Goal: Information Seeking & Learning: Learn about a topic

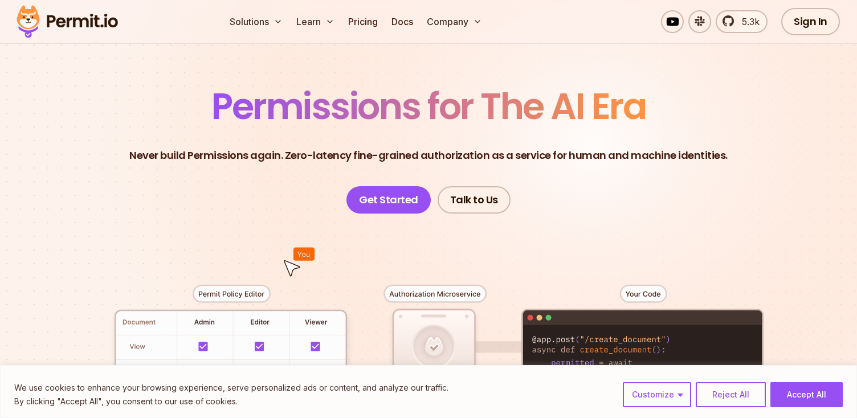
scroll to position [297, 0]
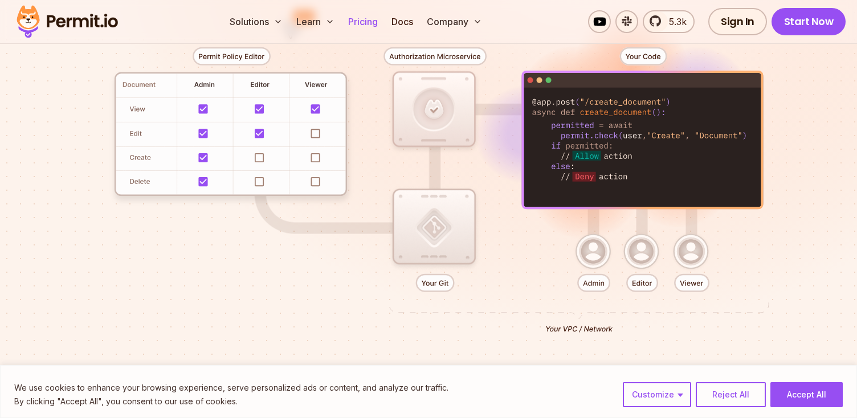
click at [369, 19] on link "Pricing" at bounding box center [362, 21] width 39 height 23
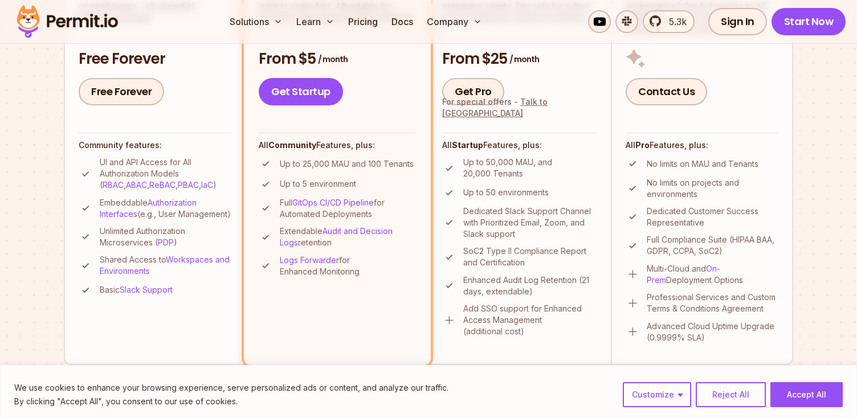
scroll to position [388, 0]
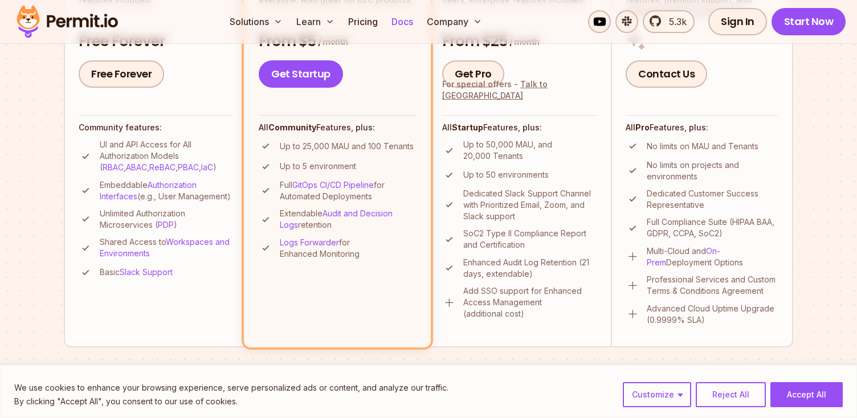
click at [394, 21] on link "Docs" at bounding box center [402, 21] width 31 height 23
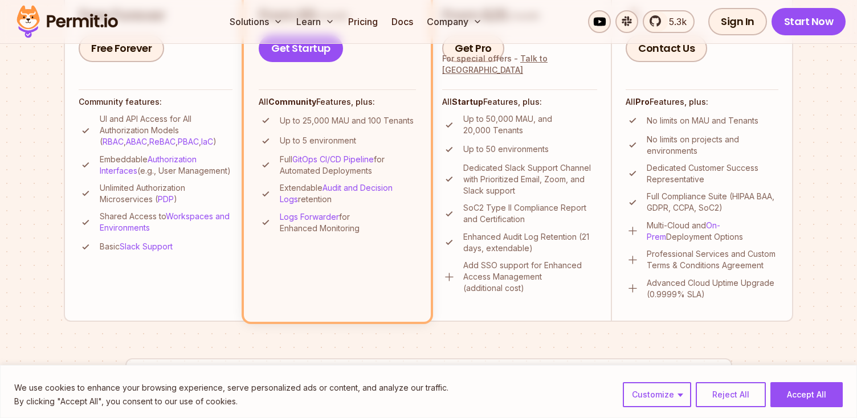
scroll to position [422, 0]
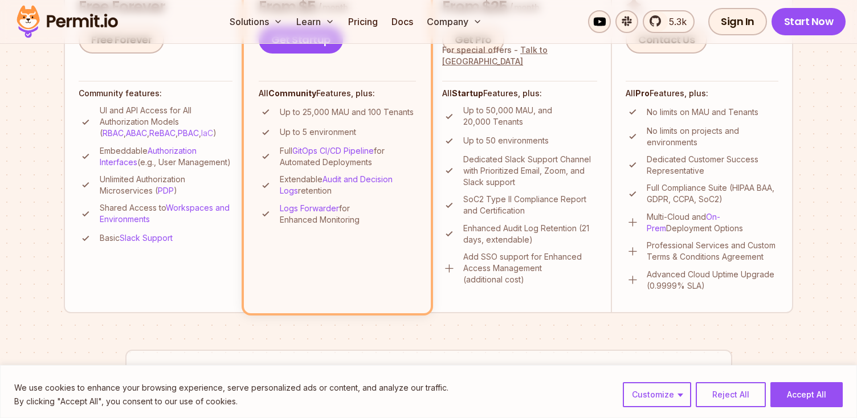
click at [201, 134] on link "IaC" at bounding box center [207, 133] width 12 height 10
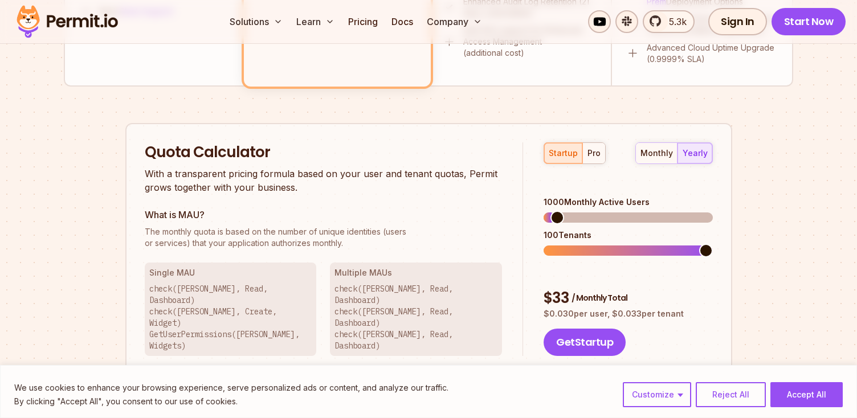
scroll to position [689, 0]
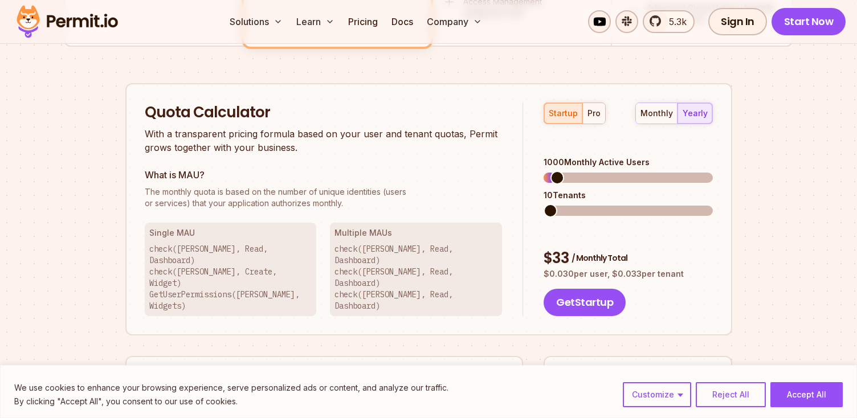
click at [544, 204] on span at bounding box center [550, 211] width 14 height 14
click at [650, 117] on div "monthly" at bounding box center [656, 113] width 32 height 11
click at [699, 109] on div "yearly" at bounding box center [694, 113] width 25 height 11
click at [585, 115] on button "pro" at bounding box center [593, 113] width 23 height 21
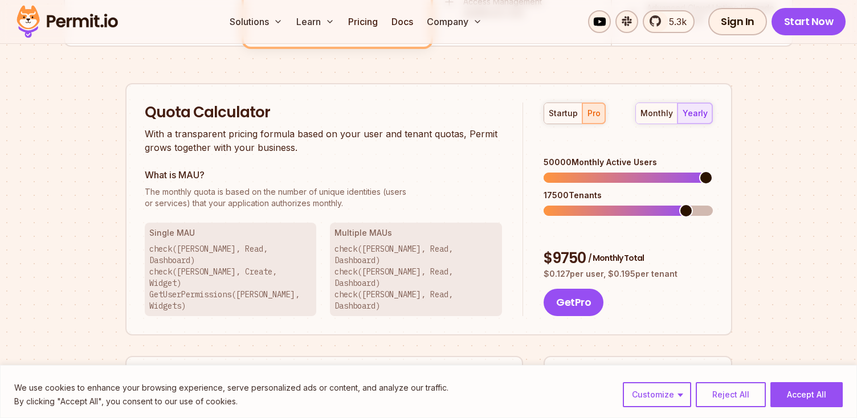
click at [713, 171] on span at bounding box center [706, 178] width 14 height 14
click at [713, 204] on span at bounding box center [706, 211] width 14 height 14
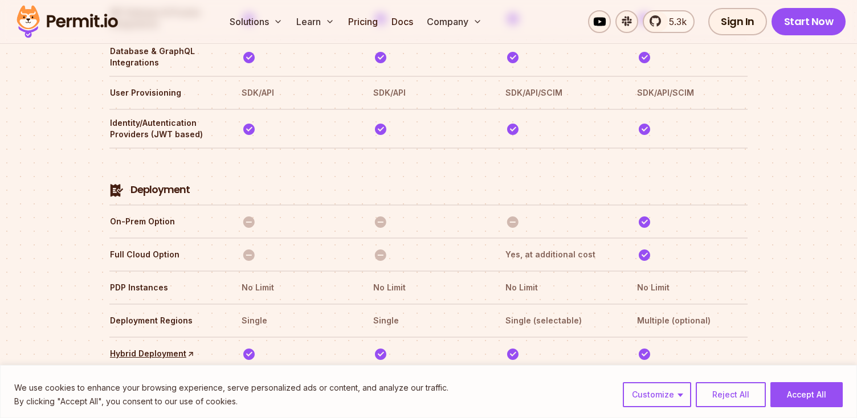
scroll to position [2600, 0]
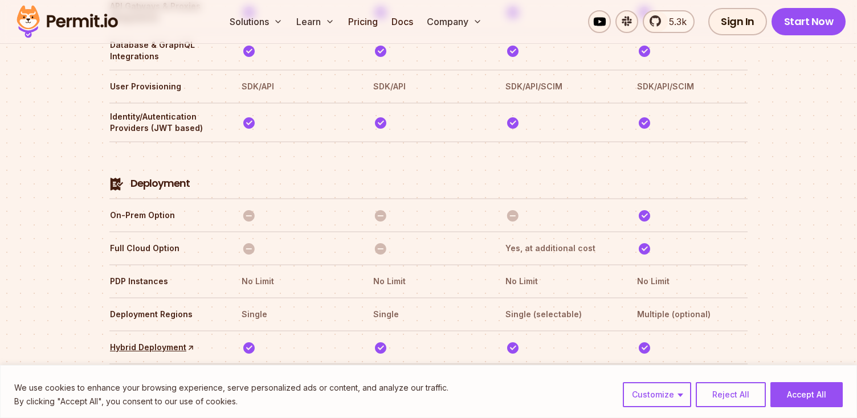
click at [54, 220] on section "Compare Plans With our `No Blackout Features` policy, you only pay for your quo…" at bounding box center [428, 202] width 857 height 3081
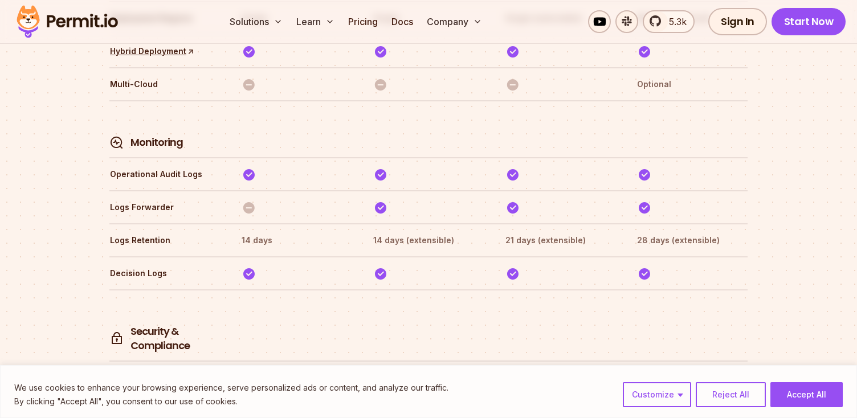
scroll to position [2897, 0]
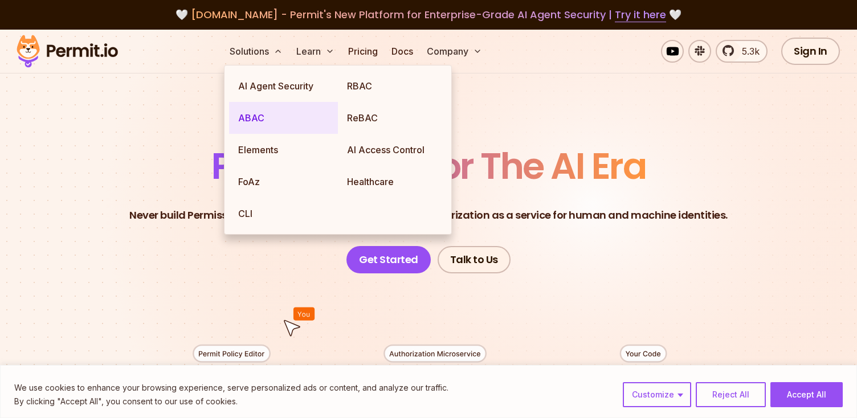
click at [240, 112] on link "ABAC" at bounding box center [283, 118] width 109 height 32
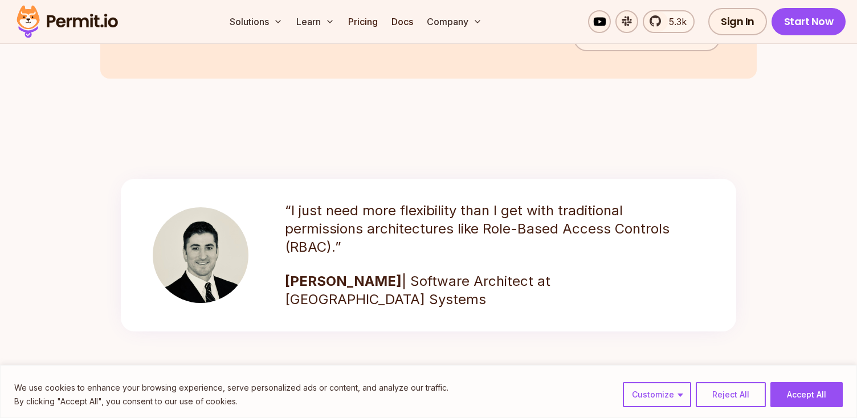
scroll to position [1606, 0]
